Goal: Task Accomplishment & Management: Manage account settings

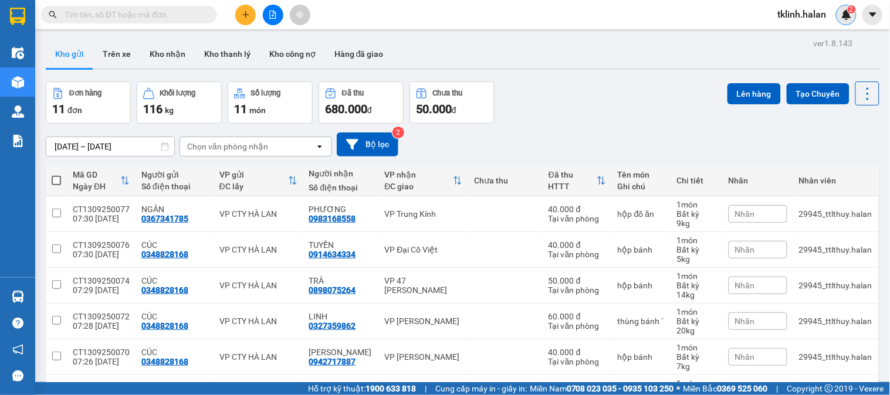
click at [848, 12] on sup "2" at bounding box center [852, 9] width 8 height 8
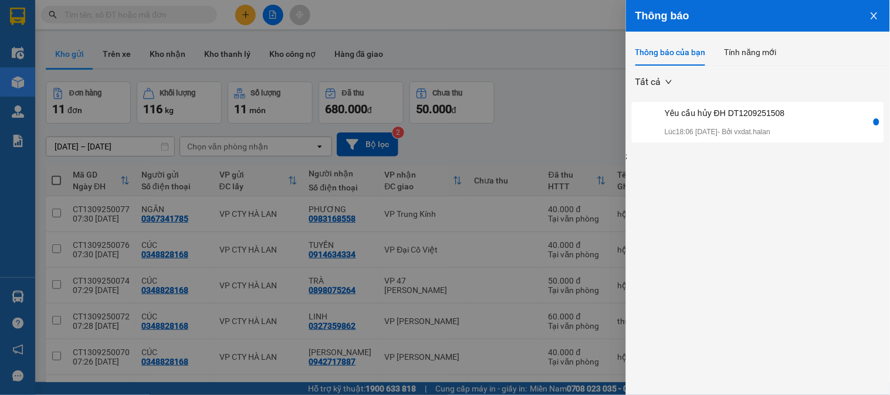
click at [589, 111] on div at bounding box center [445, 197] width 890 height 395
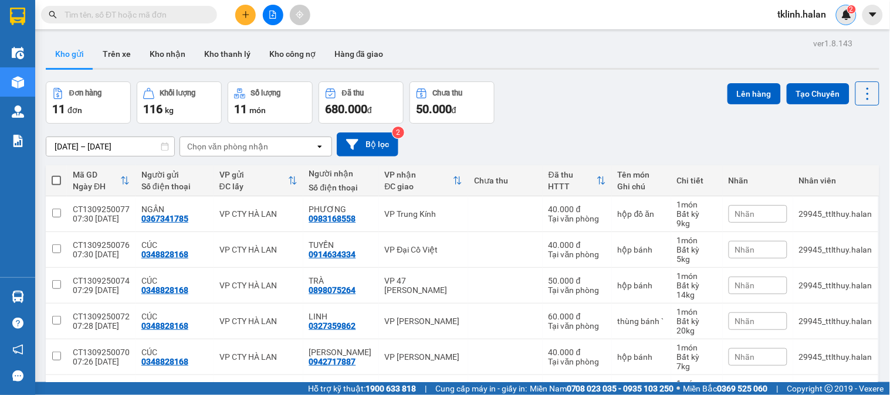
click at [848, 14] on img at bounding box center [846, 14] width 11 height 11
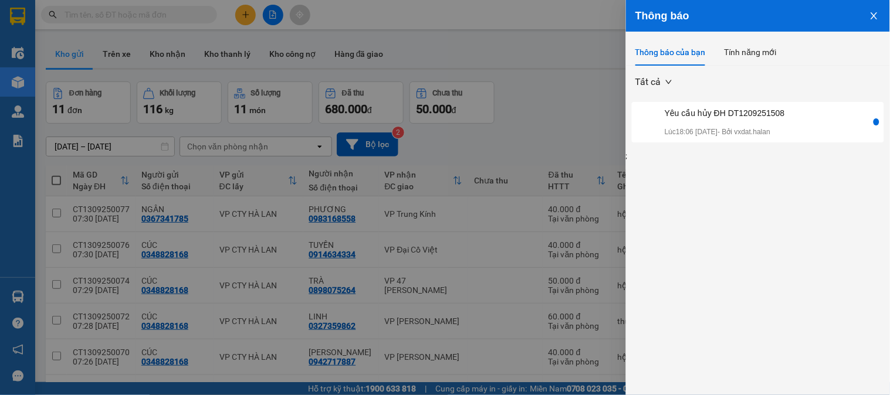
click at [670, 82] on span "Tất cả" at bounding box center [653, 82] width 36 height 18
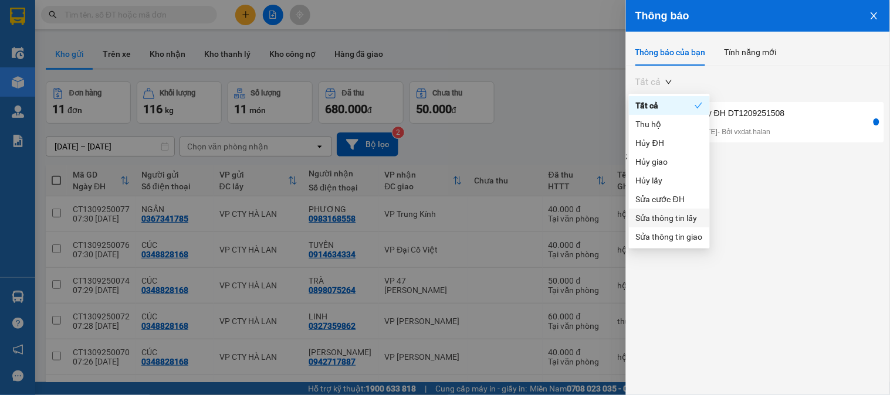
click at [806, 121] on div "Yêu cầu hủy ĐH DT1209251508 Lúc 18:06 [DATE] - Bởi vxdat.halan" at bounding box center [752, 122] width 237 height 31
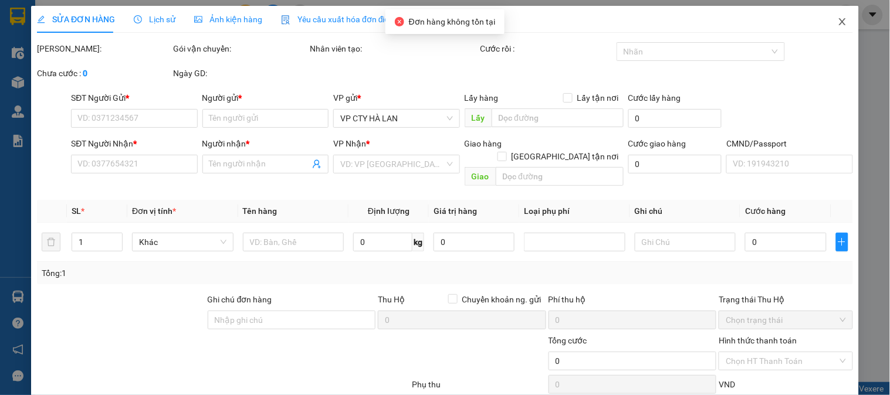
click at [836, 28] on span "Close" at bounding box center [842, 22] width 33 height 33
